Goal: Information Seeking & Learning: Learn about a topic

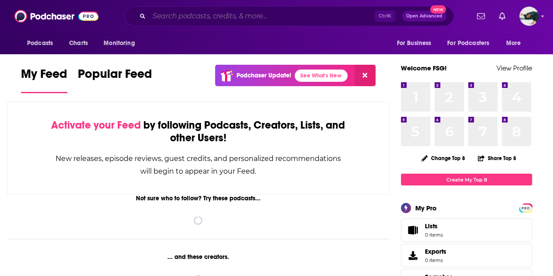
click at [344, 11] on input "Search podcasts, credits, & more..." at bounding box center [261, 16] width 225 height 14
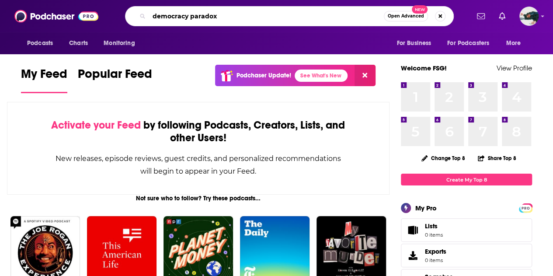
type input "democracy paradox"
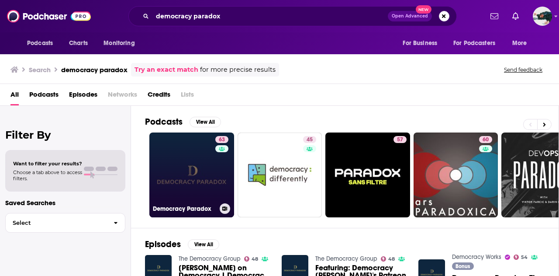
click at [186, 153] on link "63 Democracy Paradox" at bounding box center [191, 174] width 85 height 85
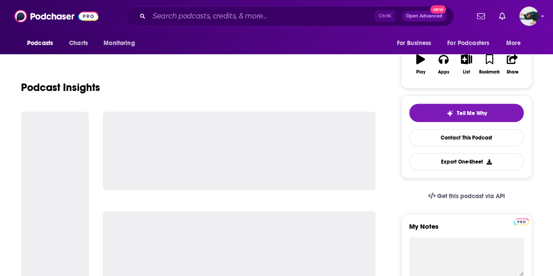
scroll to position [262, 0]
